Goal: Information Seeking & Learning: Find specific fact

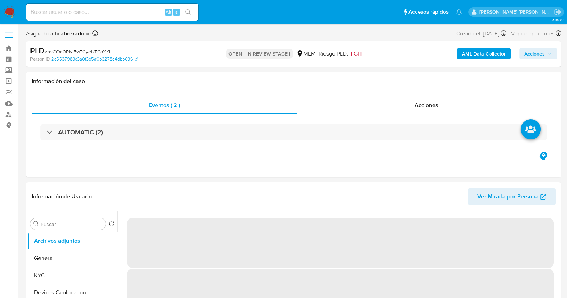
select select "10"
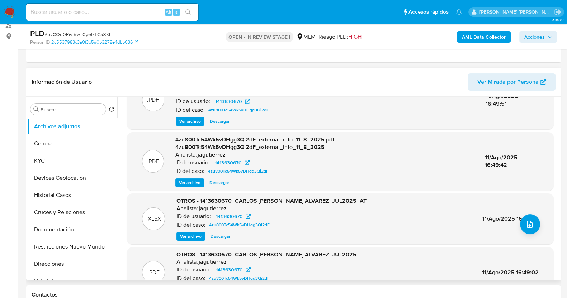
scroll to position [44, 0]
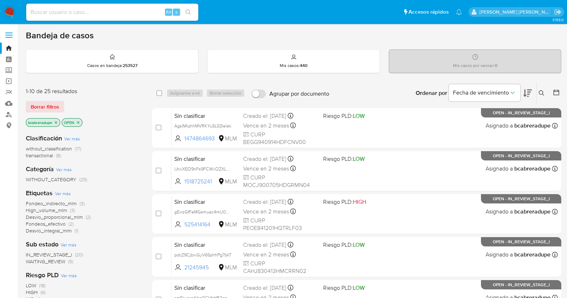
click at [94, 15] on input at bounding box center [112, 12] width 172 height 9
paste input "317108760"
type input "317108760"
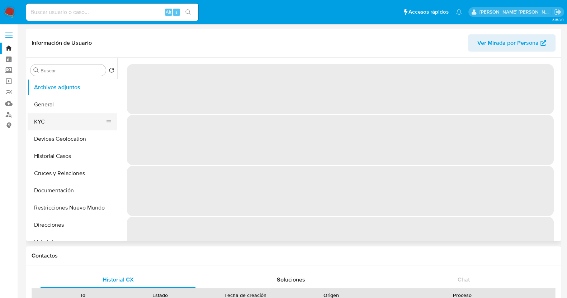
click at [55, 124] on button "KYC" at bounding box center [70, 121] width 84 height 17
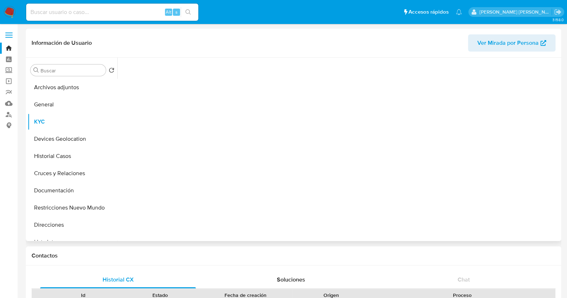
select select "10"
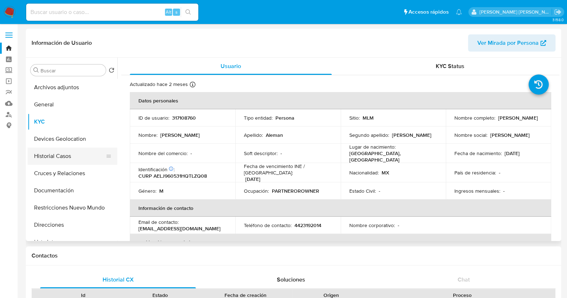
click at [61, 151] on button "Historial Casos" at bounding box center [70, 156] width 84 height 17
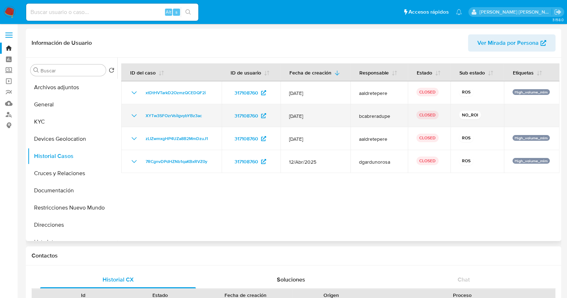
click at [133, 114] on icon "Mostrar/Ocultar" at bounding box center [134, 115] width 9 height 9
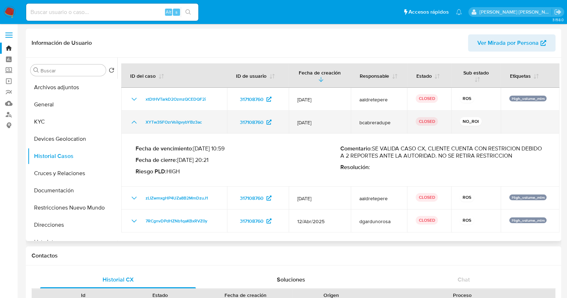
click at [133, 114] on td "XYTw3SFOzrVsiIgvybYBz3ac" at bounding box center [174, 122] width 106 height 23
click at [131, 120] on icon "Mostrar/Ocultar" at bounding box center [134, 122] width 9 height 9
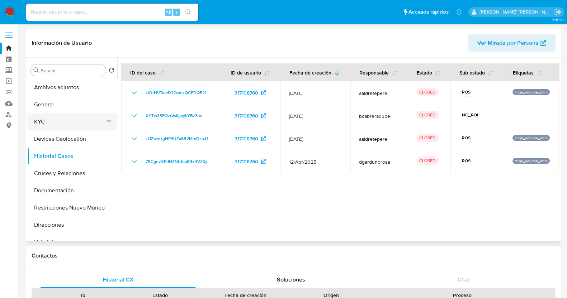
click at [72, 119] on button "KYC" at bounding box center [70, 121] width 84 height 17
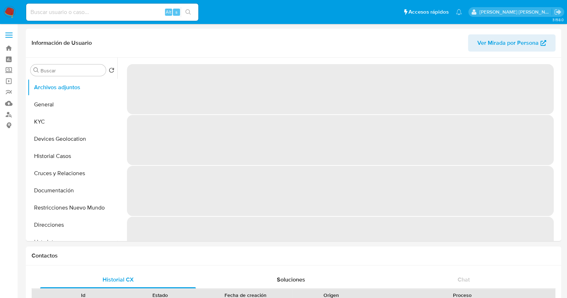
select select "10"
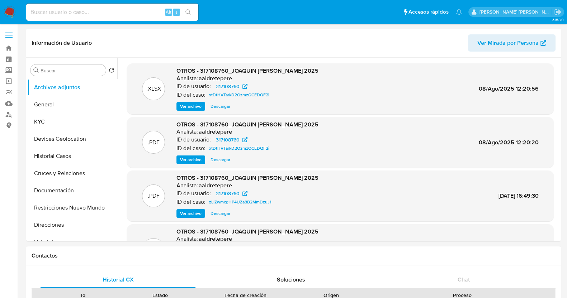
click at [82, 11] on input at bounding box center [112, 12] width 172 height 9
paste input "171480852"
type input "171480852"
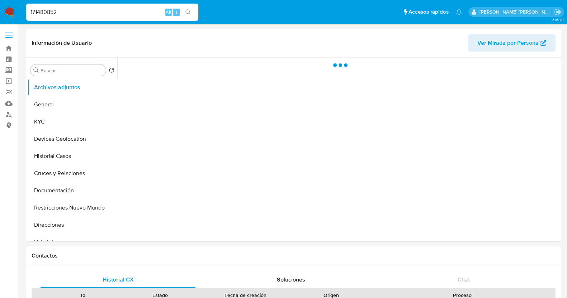
select select "10"
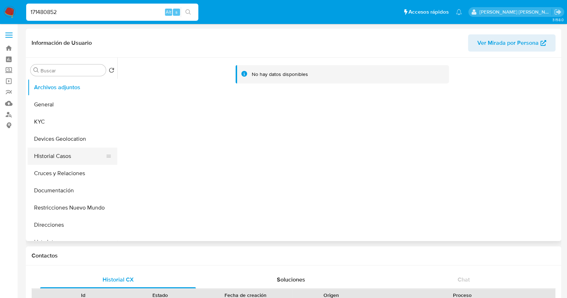
click at [69, 156] on button "Historial Casos" at bounding box center [70, 156] width 84 height 17
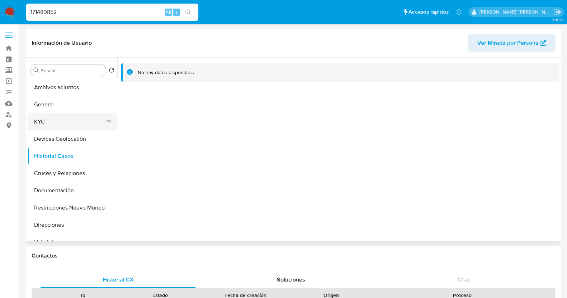
click at [64, 126] on button "KYC" at bounding box center [70, 121] width 84 height 17
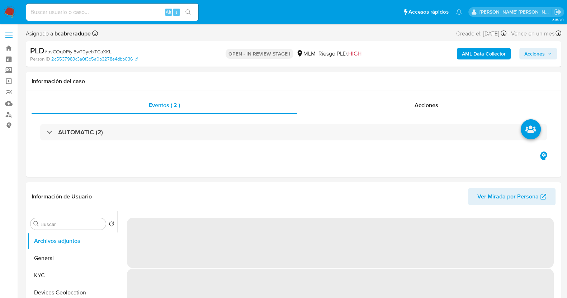
select select "10"
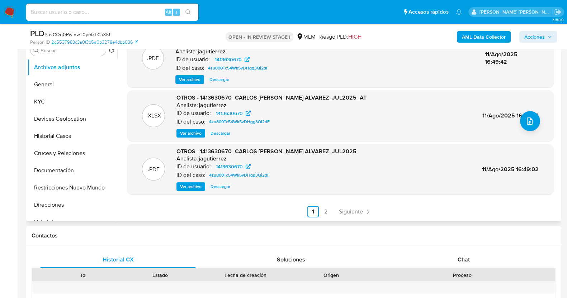
scroll to position [179, 0]
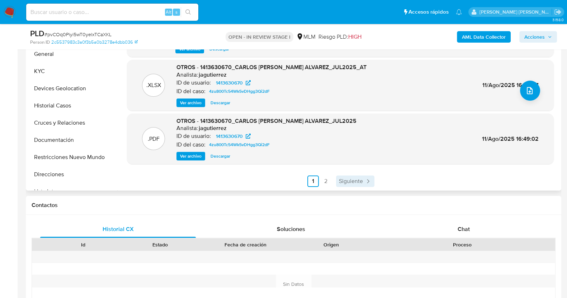
click at [358, 182] on span "Siguiente" at bounding box center [351, 182] width 24 height 6
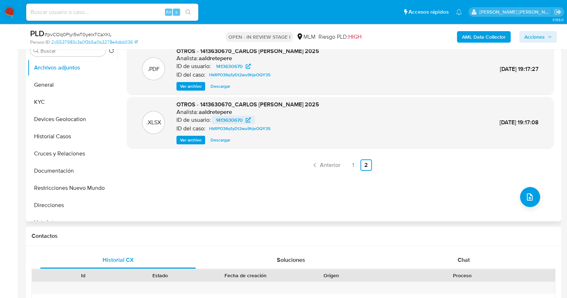
scroll to position [134, 0]
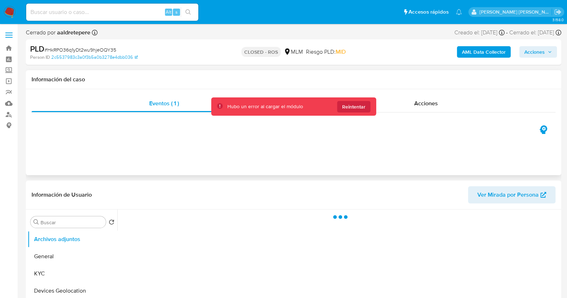
scroll to position [134, 0]
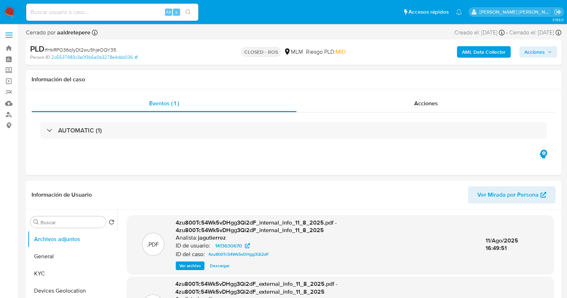
select select "10"
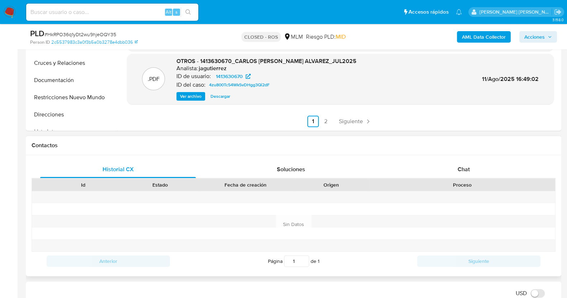
scroll to position [269, 0]
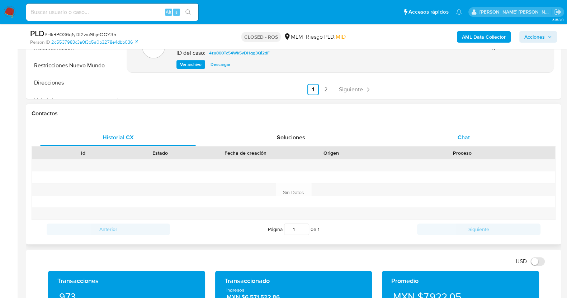
click at [469, 134] on span "Chat" at bounding box center [463, 137] width 12 height 8
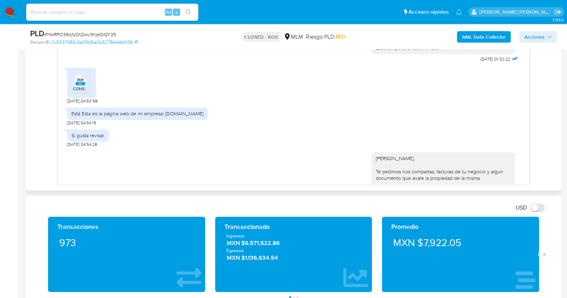
scroll to position [224, 0]
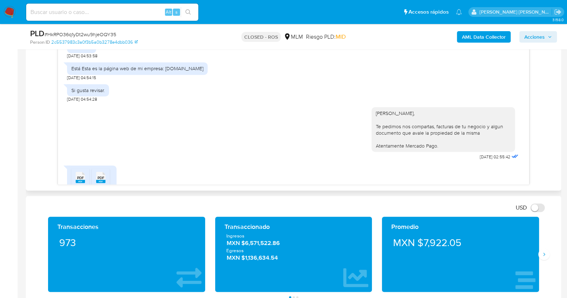
drag, startPoint x: 164, startPoint y: 69, endPoint x: 203, endPoint y: 71, distance: 39.5
click at [203, 71] on div "Está Esta es la página web de mi empresa: [DOMAIN_NAME]" at bounding box center [137, 68] width 141 height 12
copy div "[DOMAIN_NAME]"
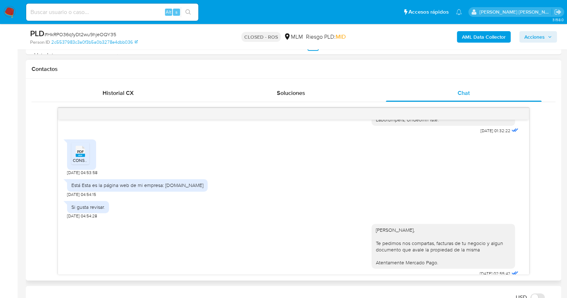
scroll to position [179, 0]
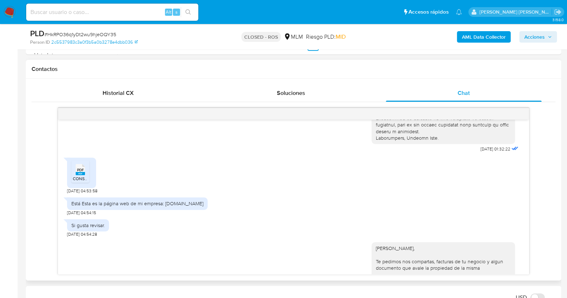
click at [83, 168] on span "PDF" at bounding box center [80, 170] width 7 height 5
